Goal: Information Seeking & Learning: Learn about a topic

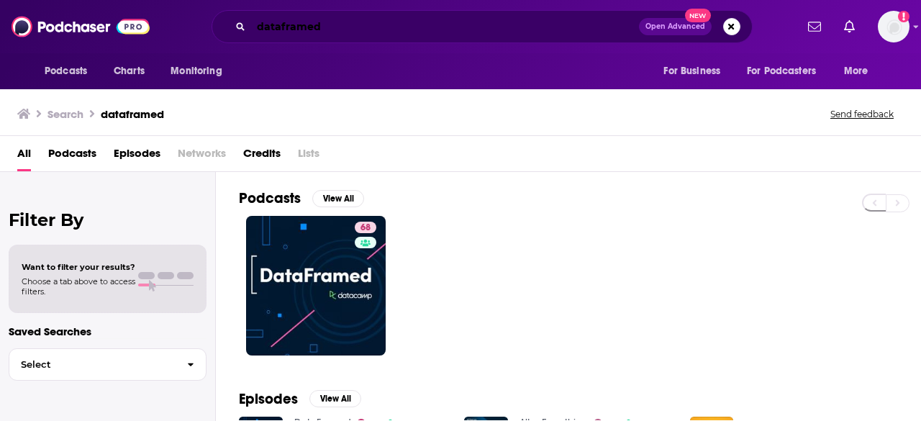
click at [308, 22] on input "dataframed" at bounding box center [445, 26] width 388 height 23
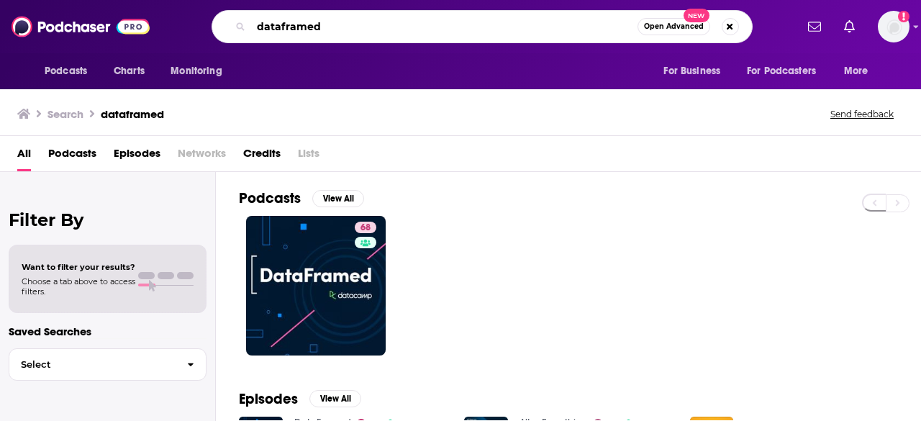
click at [308, 22] on input "dataframed" at bounding box center [444, 26] width 386 height 23
type input "genius life"
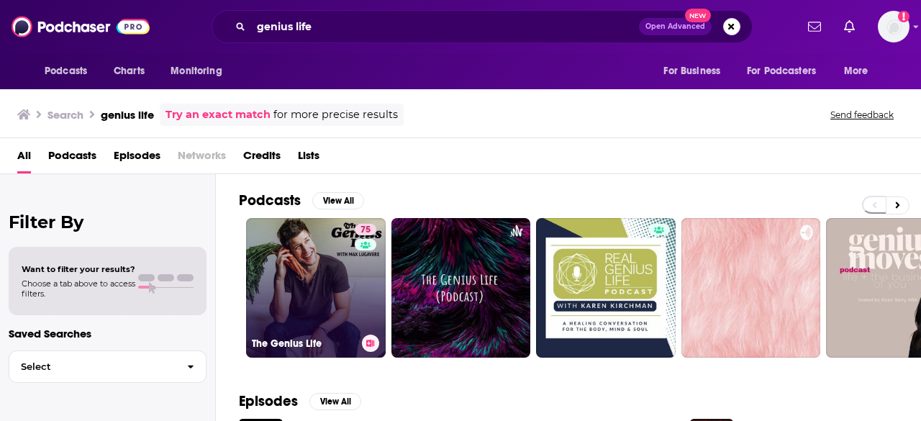
click at [288, 229] on link "75 The Genius Life" at bounding box center [316, 288] width 140 height 140
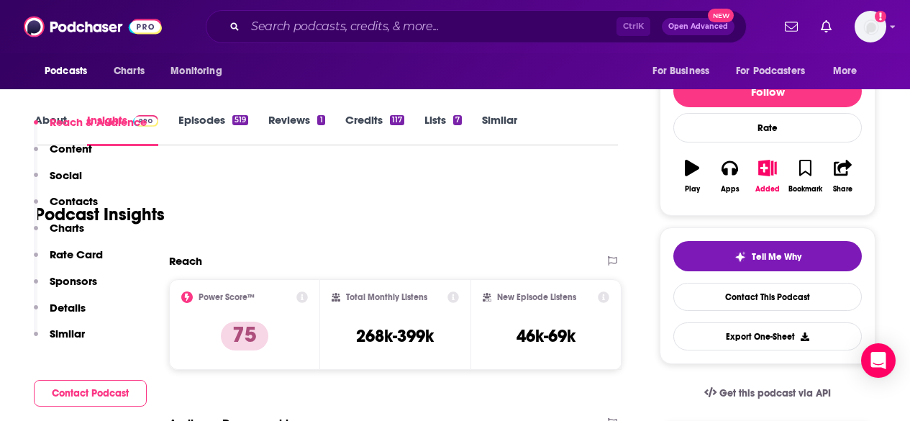
scroll to position [288, 0]
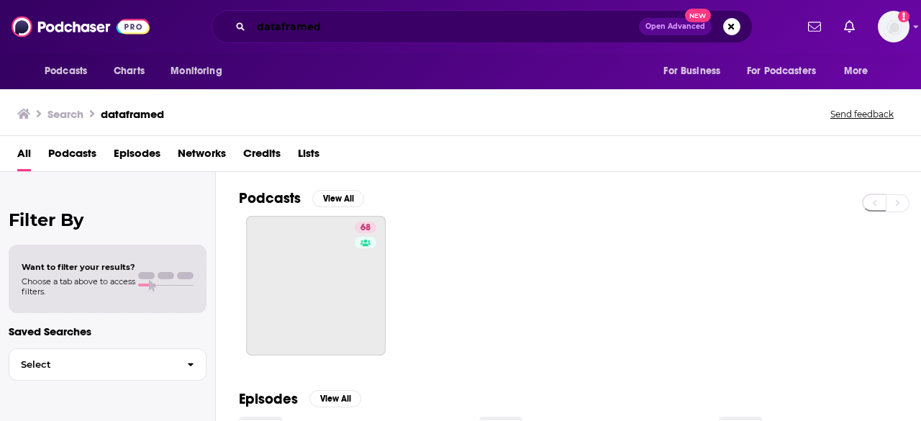
click at [565, 24] on input "dataframed" at bounding box center [445, 26] width 388 height 23
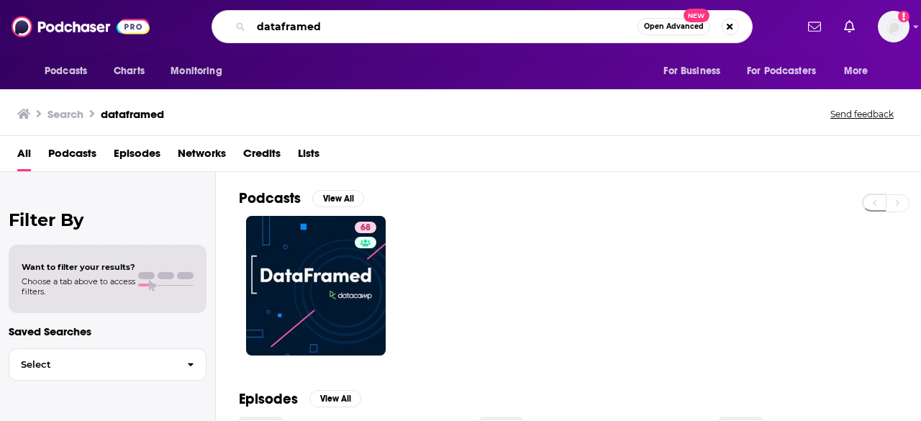
click at [565, 24] on input "dataframed" at bounding box center [444, 26] width 386 height 23
type input "opening bid unfiltered"
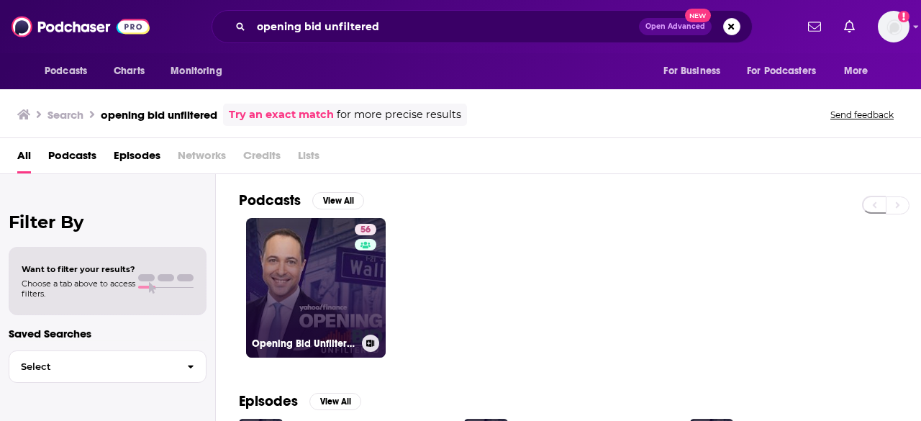
click at [341, 277] on link "56 Opening Bid Unfiltered" at bounding box center [316, 288] width 140 height 140
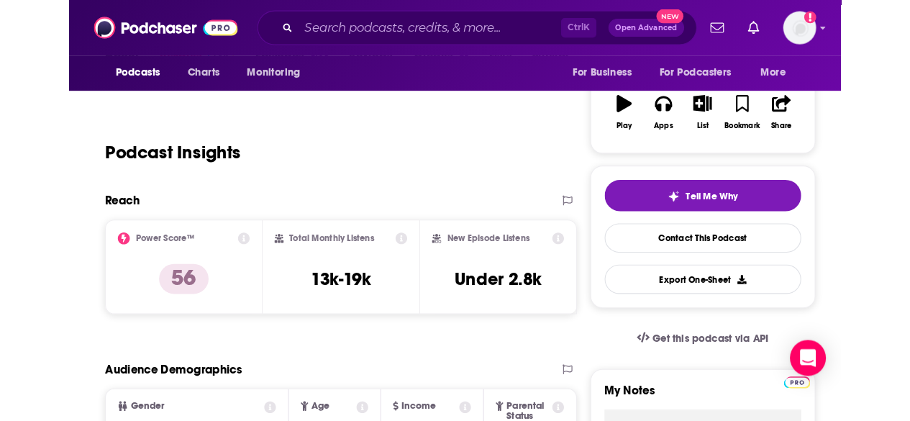
scroll to position [216, 0]
